Goal: Information Seeking & Learning: Learn about a topic

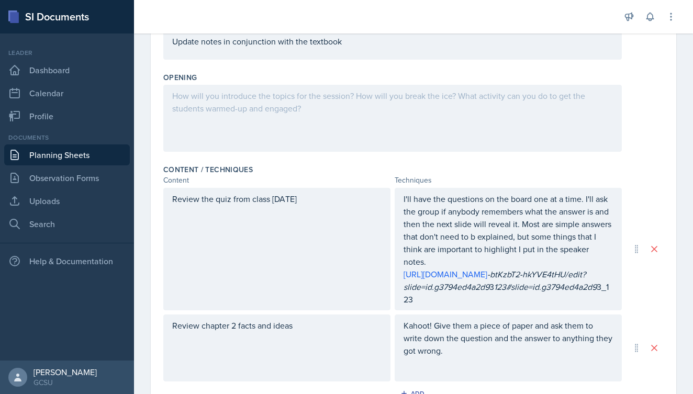
scroll to position [224, 0]
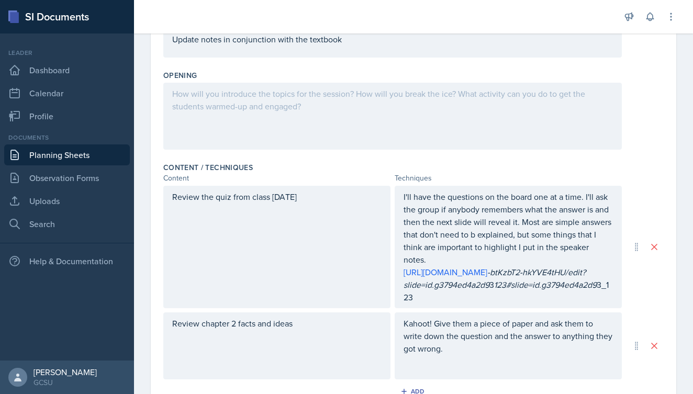
click at [220, 90] on div at bounding box center [392, 116] width 459 height 67
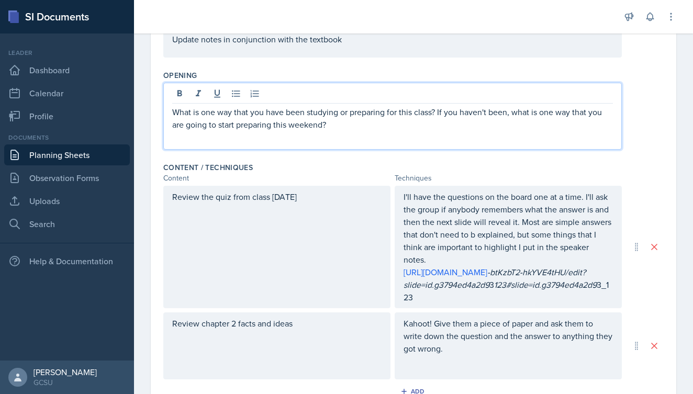
click at [351, 171] on div "Content / Techniques" at bounding box center [413, 167] width 501 height 10
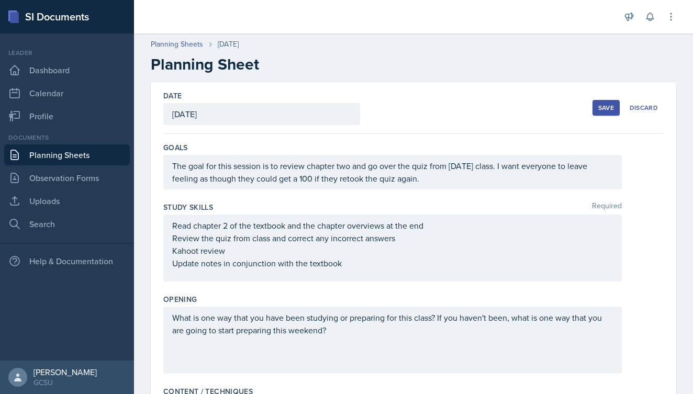
scroll to position [0, 0]
click at [606, 104] on div "Save" at bounding box center [606, 108] width 16 height 8
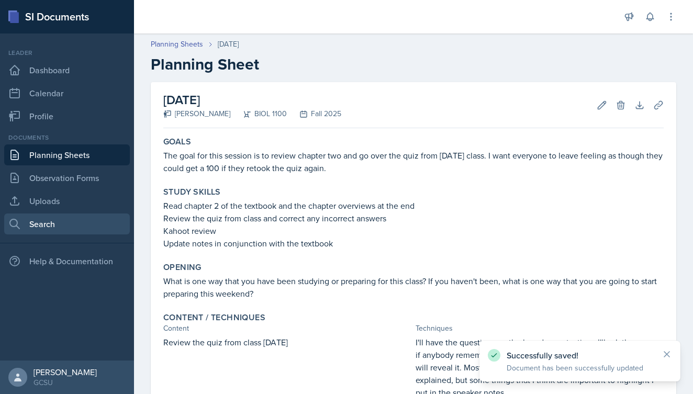
click at [52, 225] on link "Search" at bounding box center [67, 224] width 126 height 21
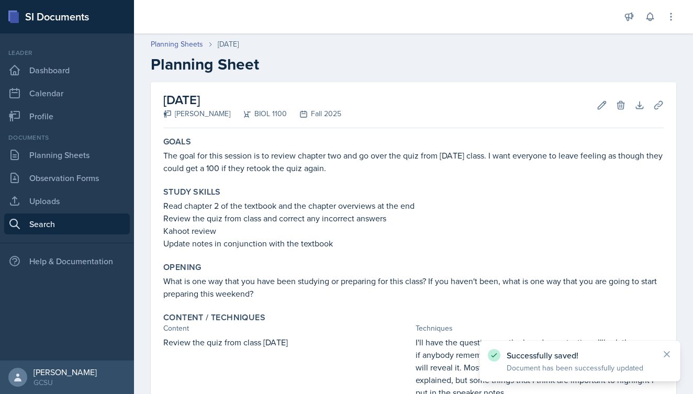
select select "all"
select select "1"
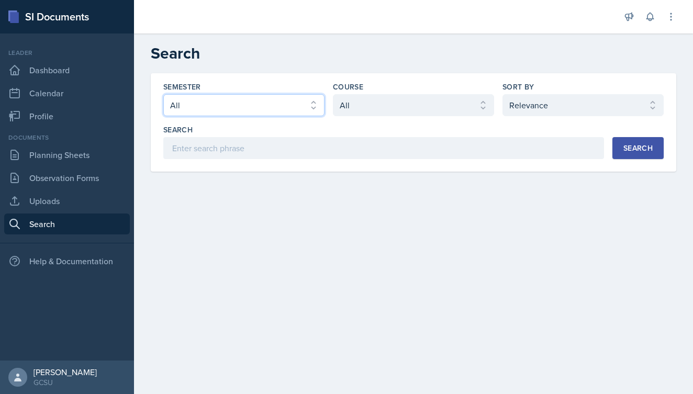
select select "838c426c-7ba8-4b05-94c8-22f19dd4c5cc"
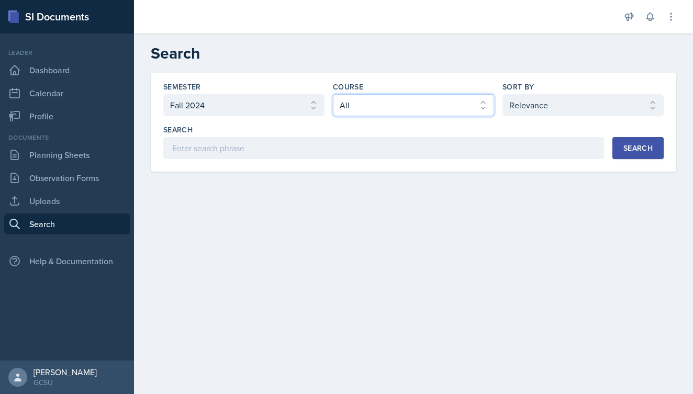
select select "36541d13-729a-45ef-a9cb-922687840166"
click at [638, 154] on button "Search" at bounding box center [638, 148] width 51 height 22
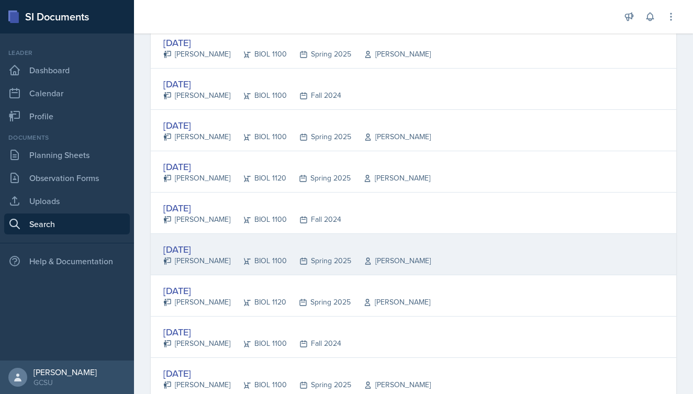
scroll to position [979, 0]
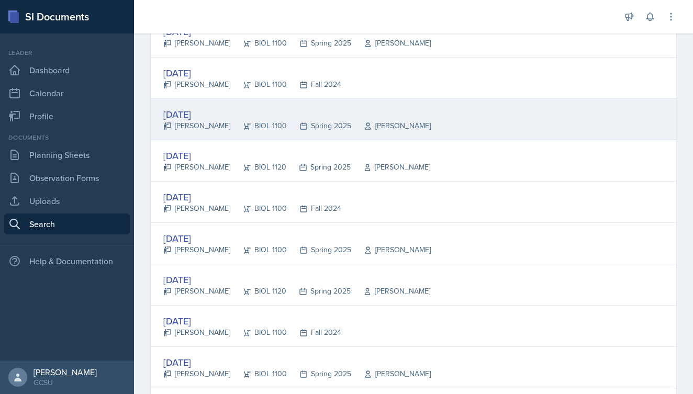
click at [221, 116] on div "[DATE]" at bounding box center [297, 114] width 268 height 14
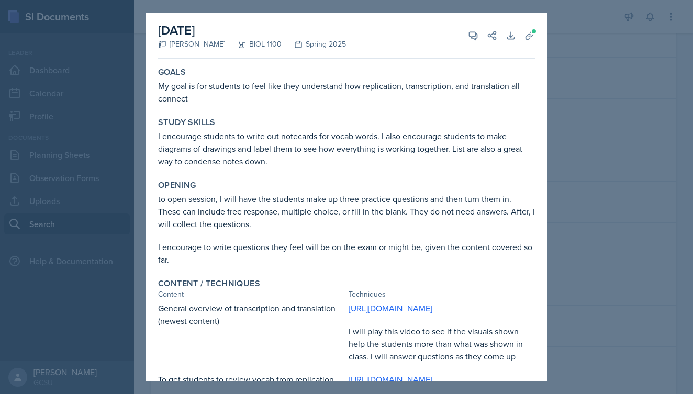
scroll to position [0, 0]
click at [568, 170] on div at bounding box center [346, 197] width 693 height 394
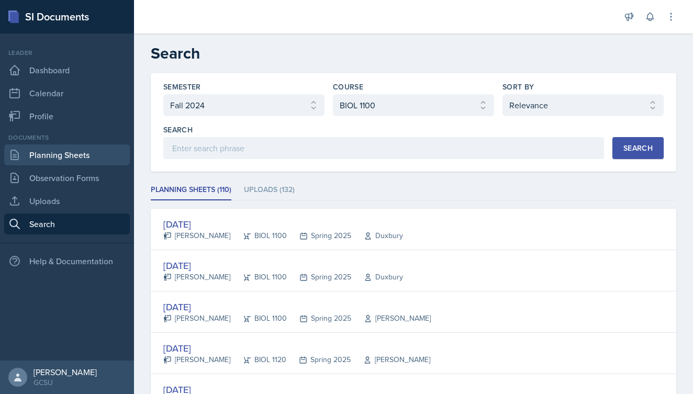
click at [68, 151] on link "Planning Sheets" at bounding box center [67, 155] width 126 height 21
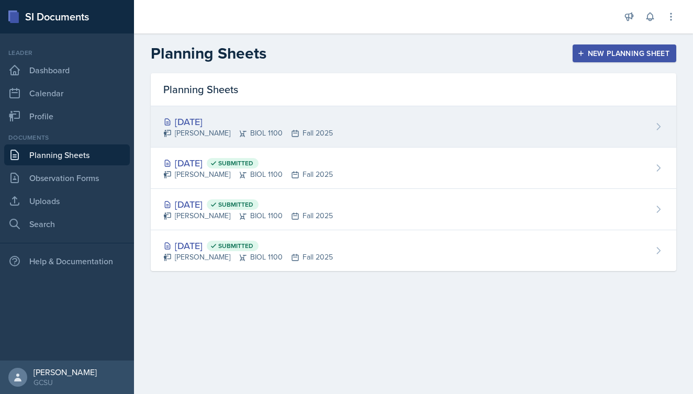
click at [238, 125] on div "[DATE]" at bounding box center [248, 122] width 170 height 14
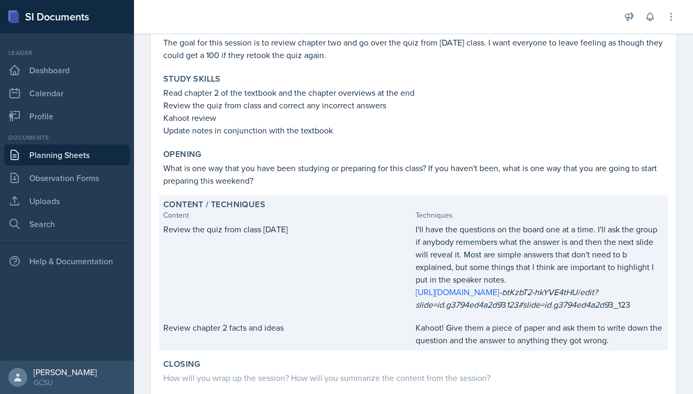
scroll to position [120, 0]
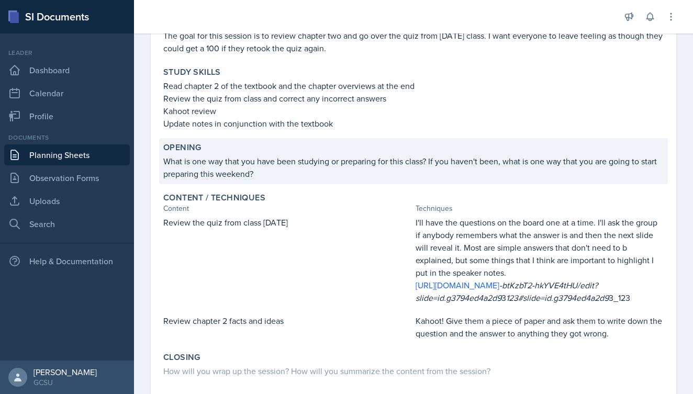
click at [267, 174] on p "What is one way that you have been studying or preparing for this class? If you…" at bounding box center [413, 167] width 501 height 25
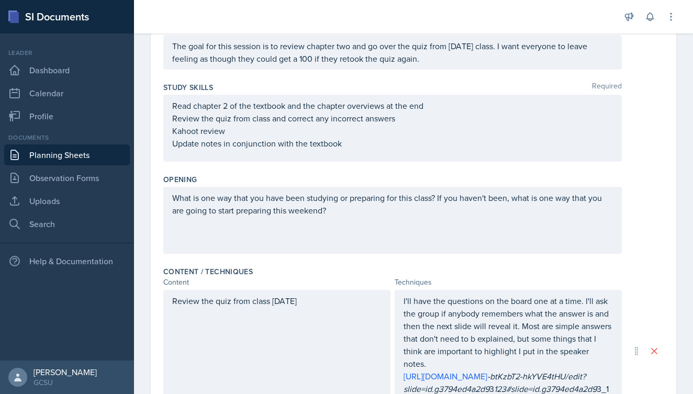
click at [320, 176] on div "Opening" at bounding box center [413, 179] width 501 height 10
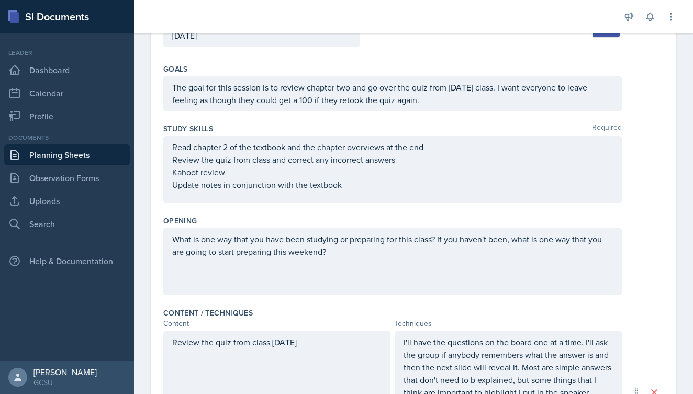
scroll to position [118, 0]
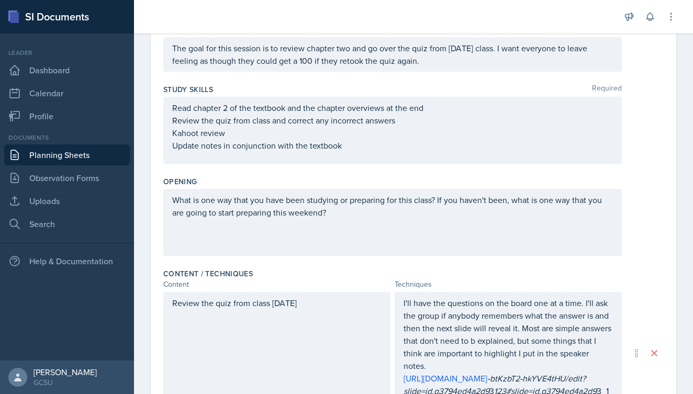
click at [367, 219] on div "What is one way that you have been studying or preparing for this class? If you…" at bounding box center [392, 222] width 459 height 67
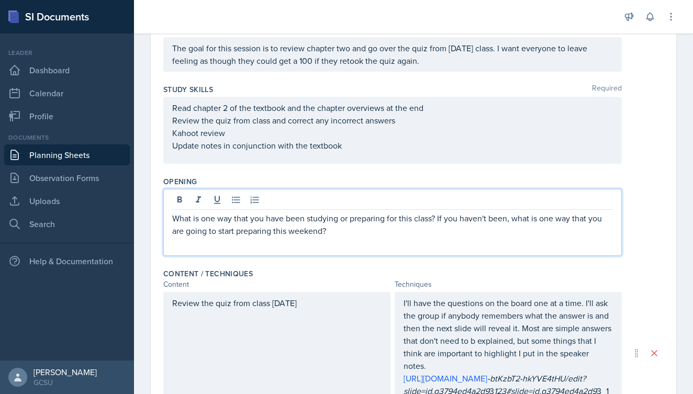
click at [366, 235] on p "What is one way that you have been studying or preparing for this class? If you…" at bounding box center [392, 224] width 441 height 25
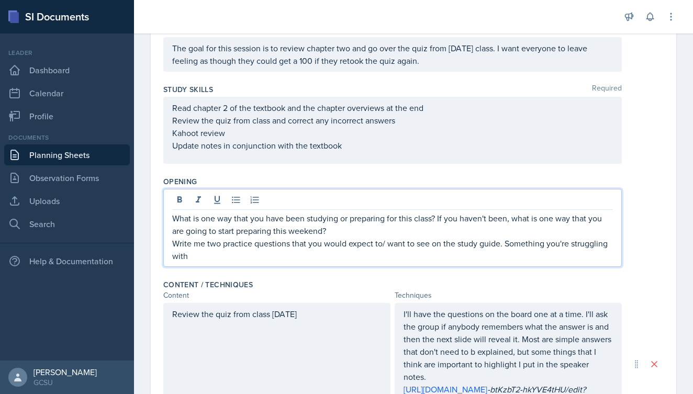
click at [171, 222] on div "What is one way that you have been studying or preparing for this class? If you…" at bounding box center [392, 228] width 459 height 78
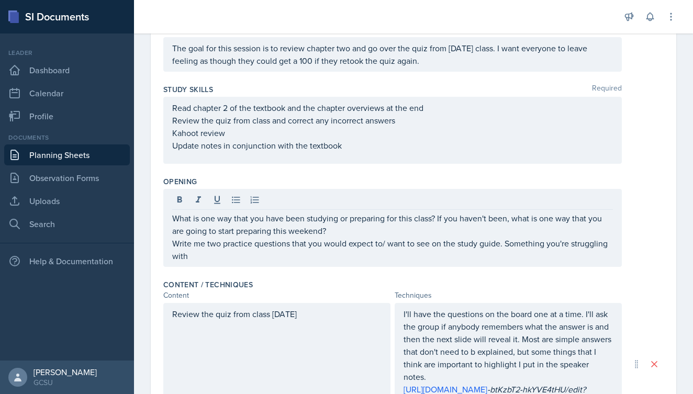
click at [171, 217] on div "What is one way that you have been studying or preparing for this class? If you…" at bounding box center [392, 228] width 459 height 78
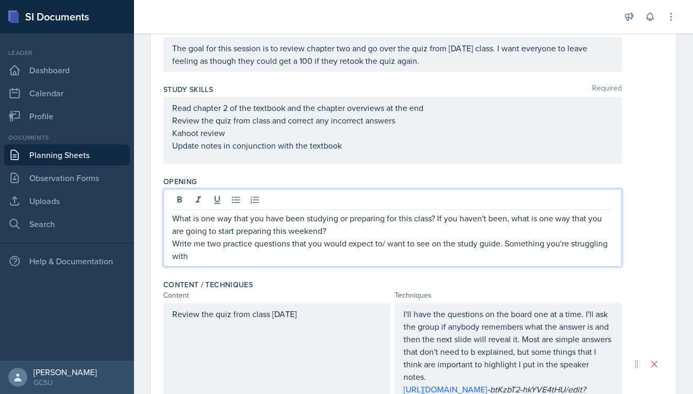
click at [171, 217] on div "What is one way that you have been studying or preparing for this class? If you…" at bounding box center [392, 228] width 459 height 78
click at [172, 218] on p "What is one way that you have been studying or preparing for this class? If you…" at bounding box center [392, 224] width 441 height 25
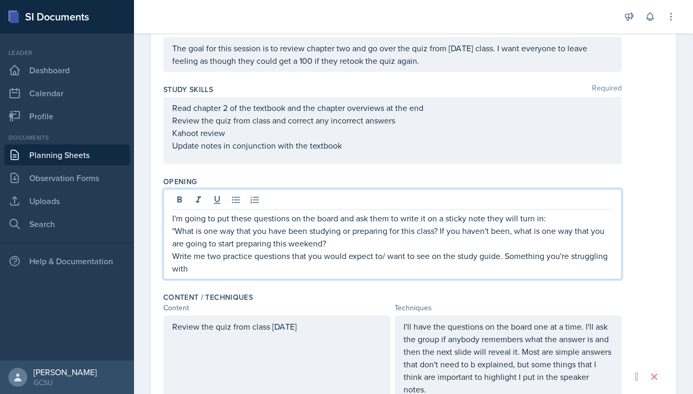
click at [340, 248] on p ""What is one way that you have been studying or preparing for this class? If yo…" at bounding box center [392, 237] width 441 height 25
click at [173, 258] on p "Write me two practice questions that you would expect to/ want to see on the st…" at bounding box center [392, 262] width 441 height 25
click at [201, 272] on p ""Write me two practice questions that you would expect to/ want to see on the s…" at bounding box center [392, 262] width 441 height 25
click at [393, 262] on p ""Write me two practice questions that you would expect to/ want to see on the s…" at bounding box center [392, 262] width 441 height 25
click at [394, 258] on p ""Write me two practice questions that you would expect to/ want to see on the s…" at bounding box center [392, 262] width 441 height 25
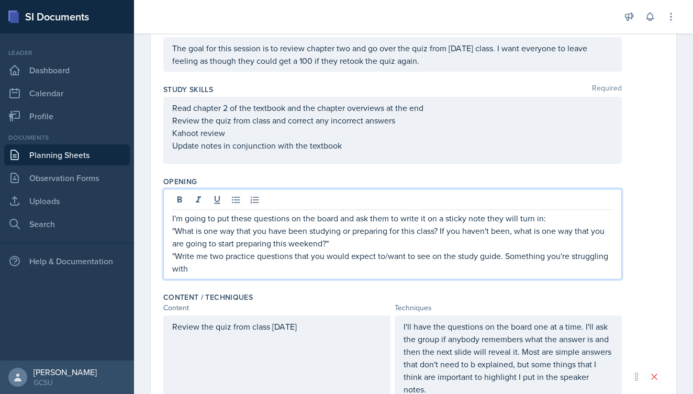
click at [507, 258] on p ""Write me two practice questions that you would expect to/want to see on the st…" at bounding box center [392, 262] width 441 height 25
click at [227, 274] on p ""Write me two practice questions that you would expect to/want to see on the st…" at bounding box center [392, 262] width 441 height 25
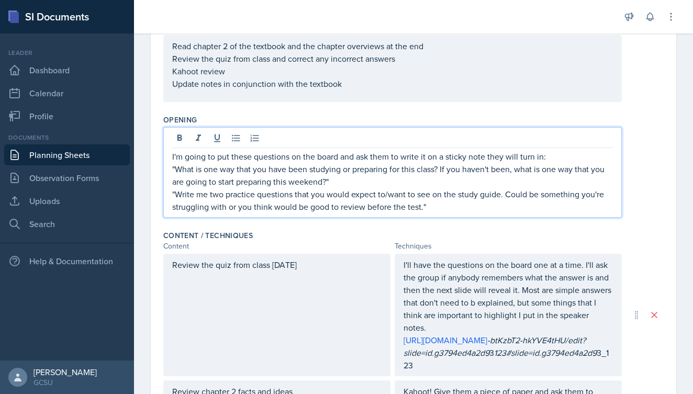
scroll to position [182, 0]
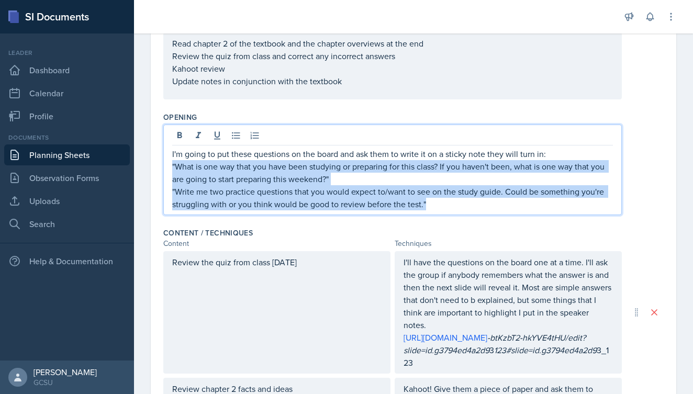
drag, startPoint x: 436, startPoint y: 203, endPoint x: 169, endPoint y: 170, distance: 269.1
click at [169, 170] on div "I'm going to put these questions on the board and ask them to write it on a sti…" at bounding box center [392, 170] width 459 height 91
copy div ""What is one way that you have been studying or preparing for this class? If yo…"
